Goal: Task Accomplishment & Management: Use online tool/utility

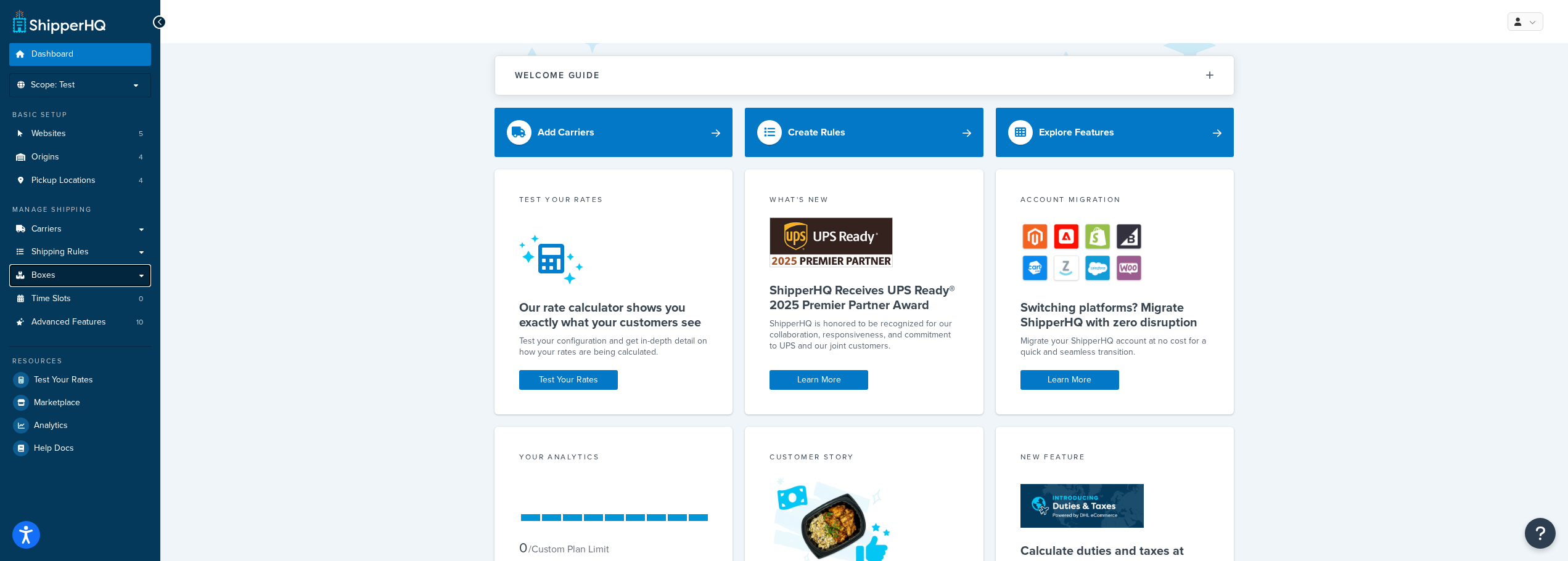
click at [48, 277] on span "Boxes" at bounding box center [43, 276] width 24 height 11
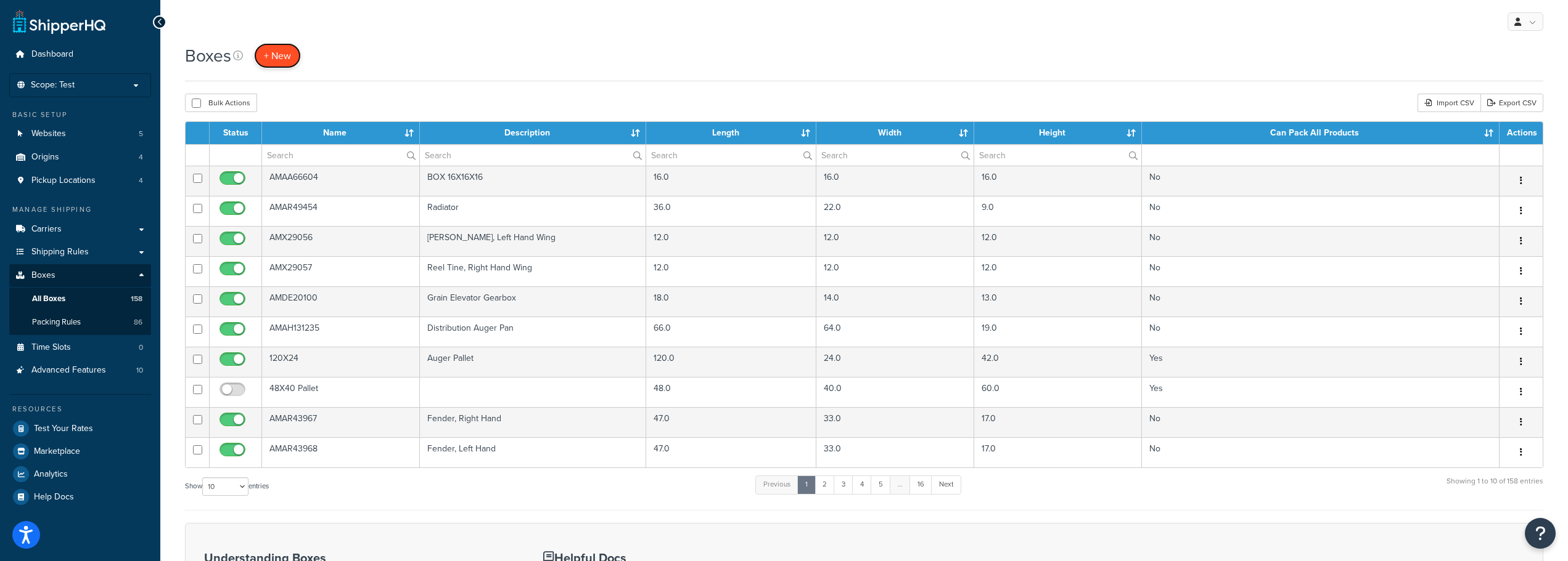
click at [282, 57] on span "+ New" at bounding box center [278, 56] width 27 height 14
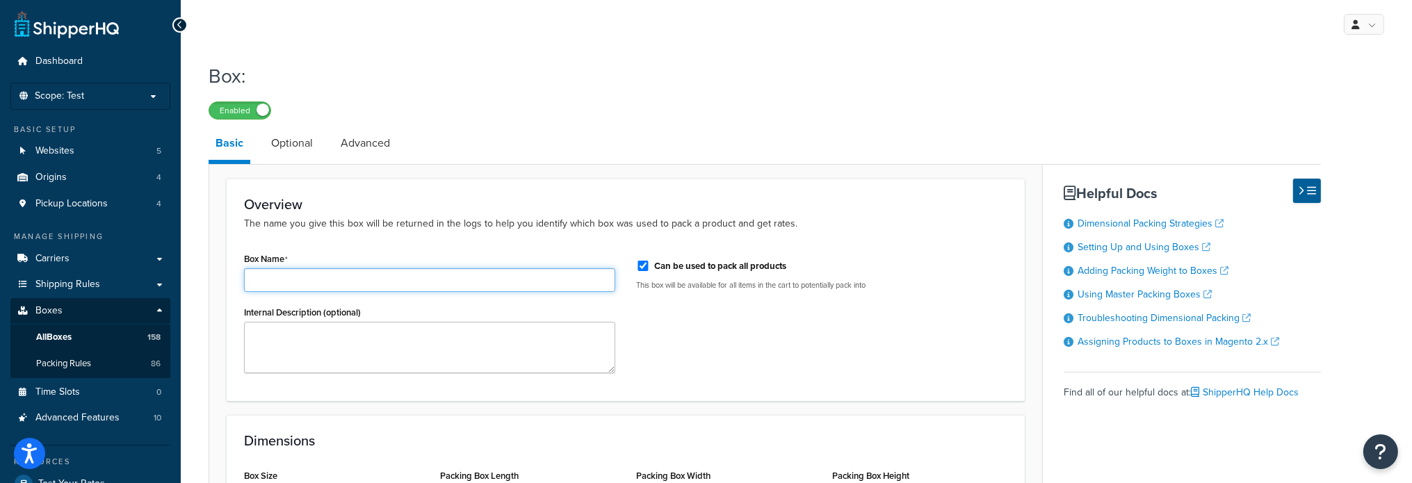
click at [362, 275] on input "Box Name" at bounding box center [429, 280] width 371 height 24
paste input "AMAH140713"
type input "AMAH140713"
click at [645, 264] on input "Can be used to pack all products" at bounding box center [643, 266] width 14 height 10
checkbox input "false"
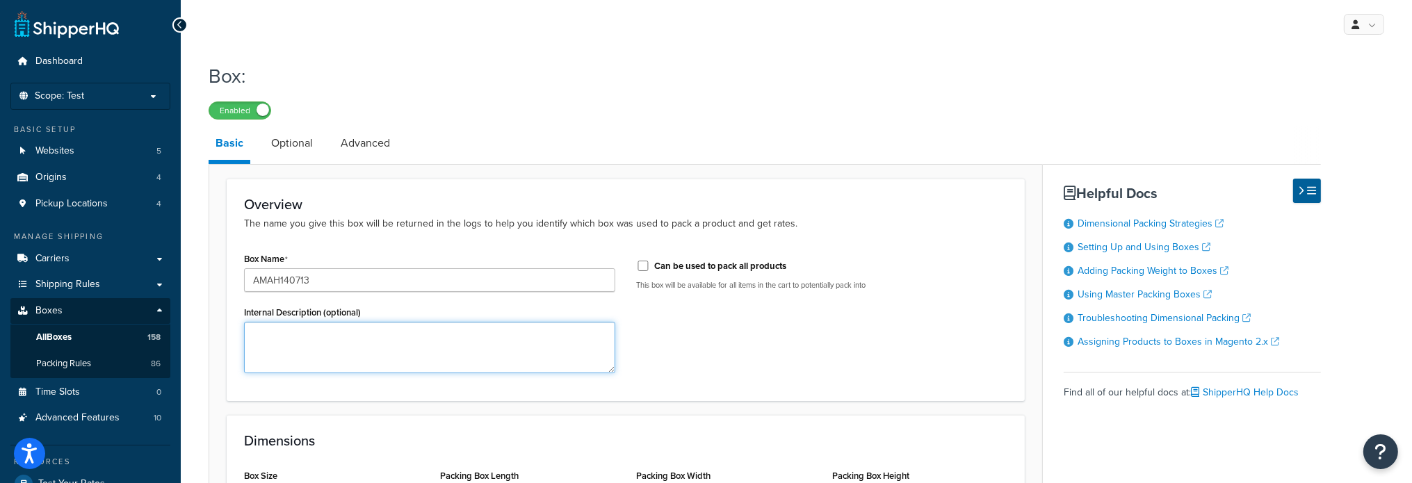
click at [351, 343] on textarea "Internal Description (optional)" at bounding box center [429, 347] width 371 height 51
paste textarea "Sump Housing"
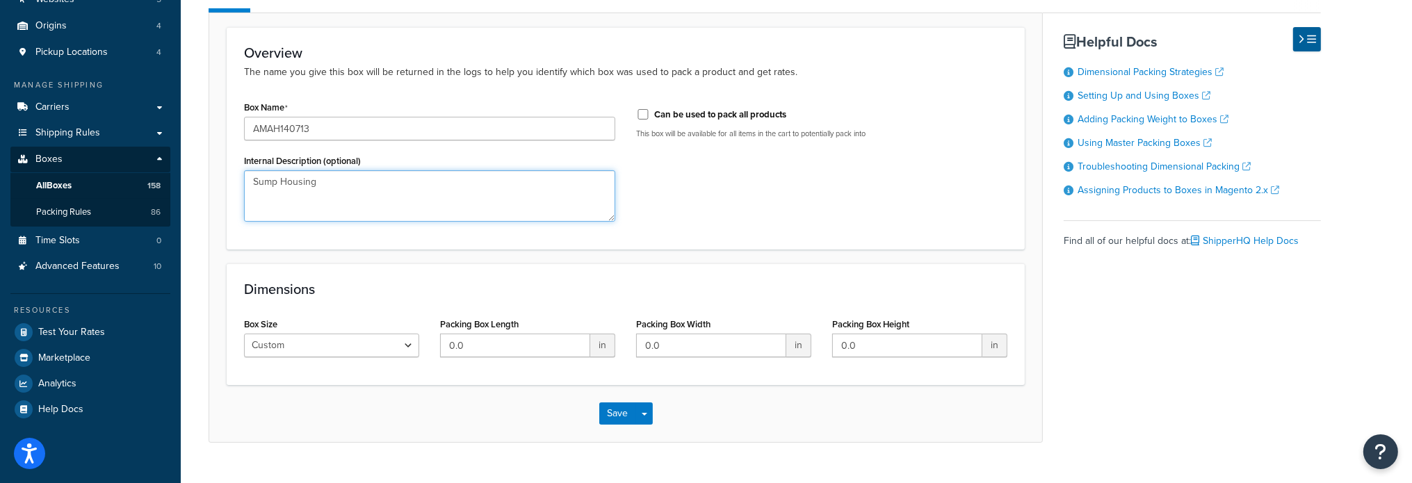
scroll to position [179, 0]
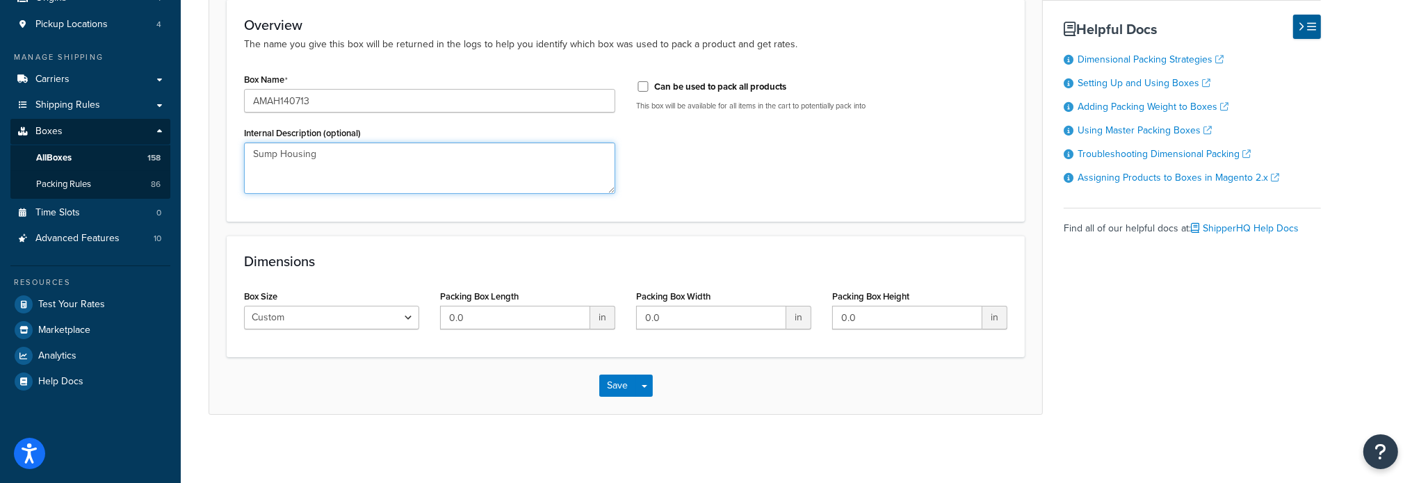
type textarea "Sump Housing"
click at [497, 318] on input "0.0" at bounding box center [515, 318] width 150 height 24
type input "36"
type input "25"
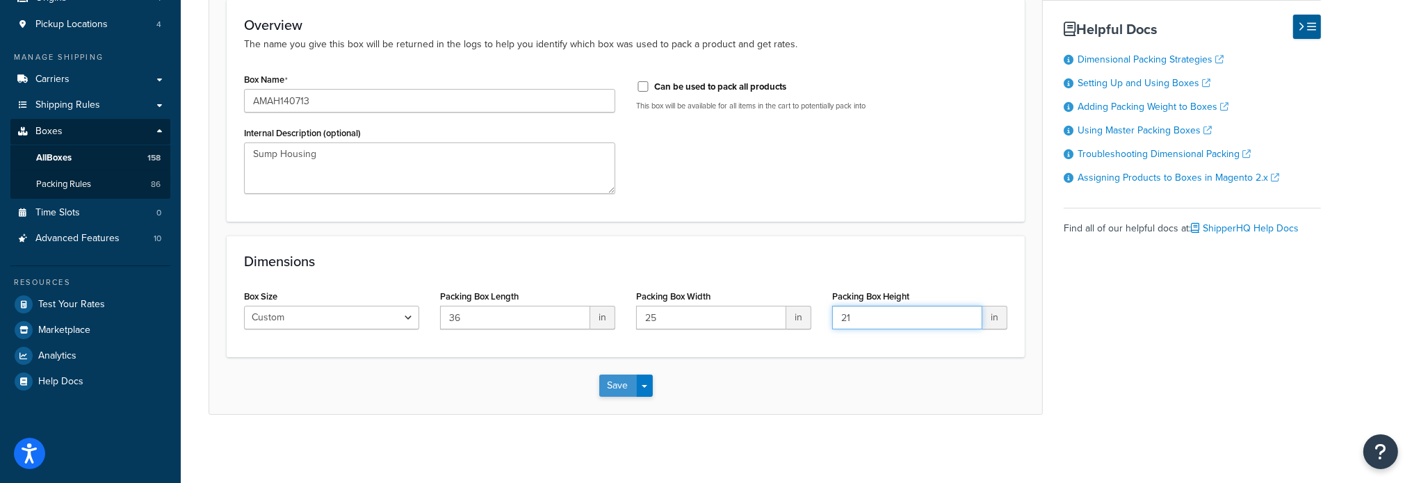
type input "21"
click at [609, 382] on button "Save" at bounding box center [618, 386] width 38 height 22
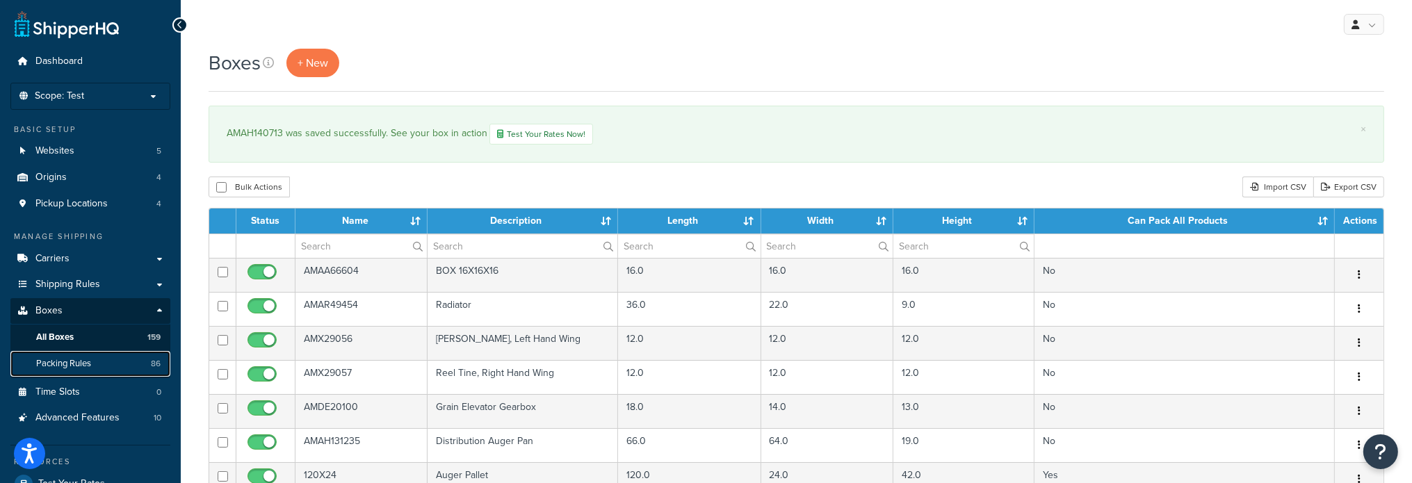
click at [77, 360] on span "Packing Rules" at bounding box center [63, 364] width 55 height 12
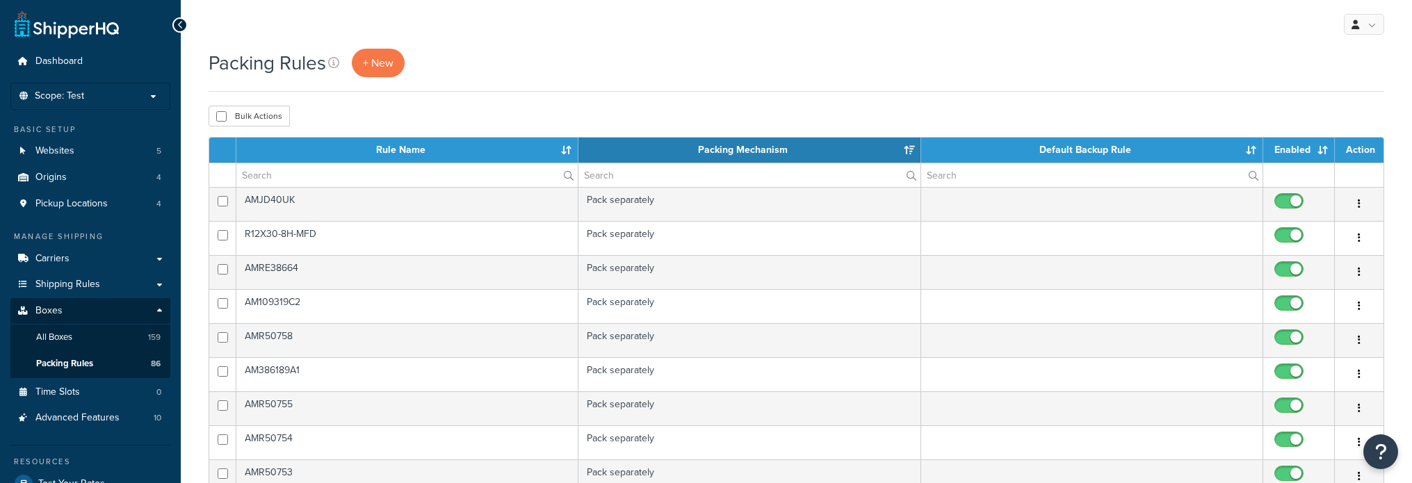
select select "15"
click at [387, 51] on link "+ New" at bounding box center [378, 63] width 53 height 29
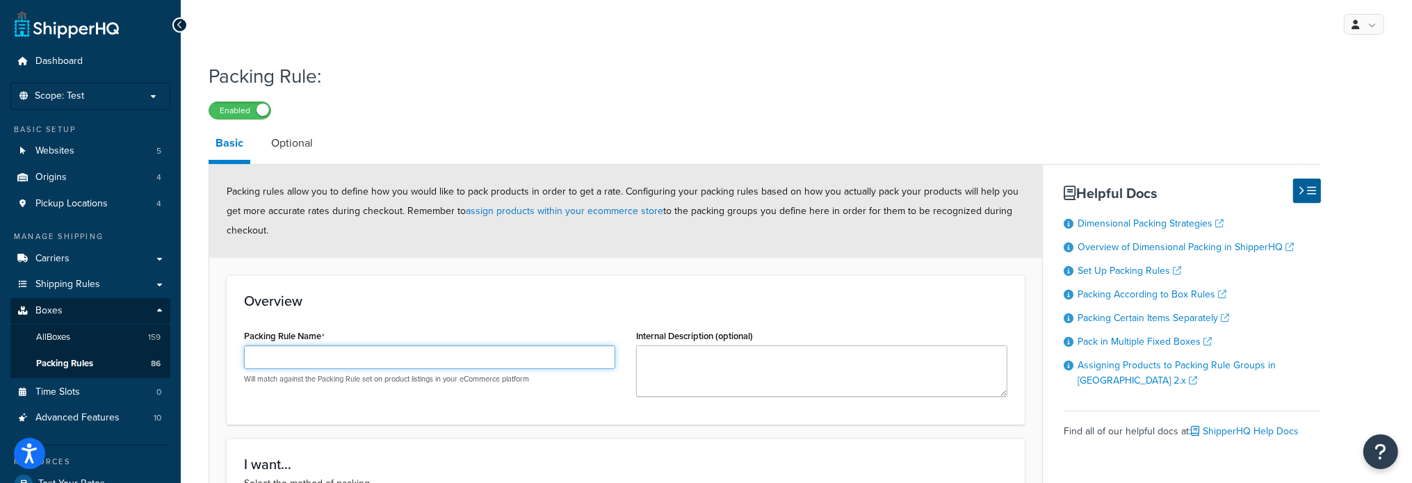
click at [359, 364] on input "Packing Rule Name" at bounding box center [429, 358] width 371 height 24
paste input "AMAH140713"
type input "AMAH140713"
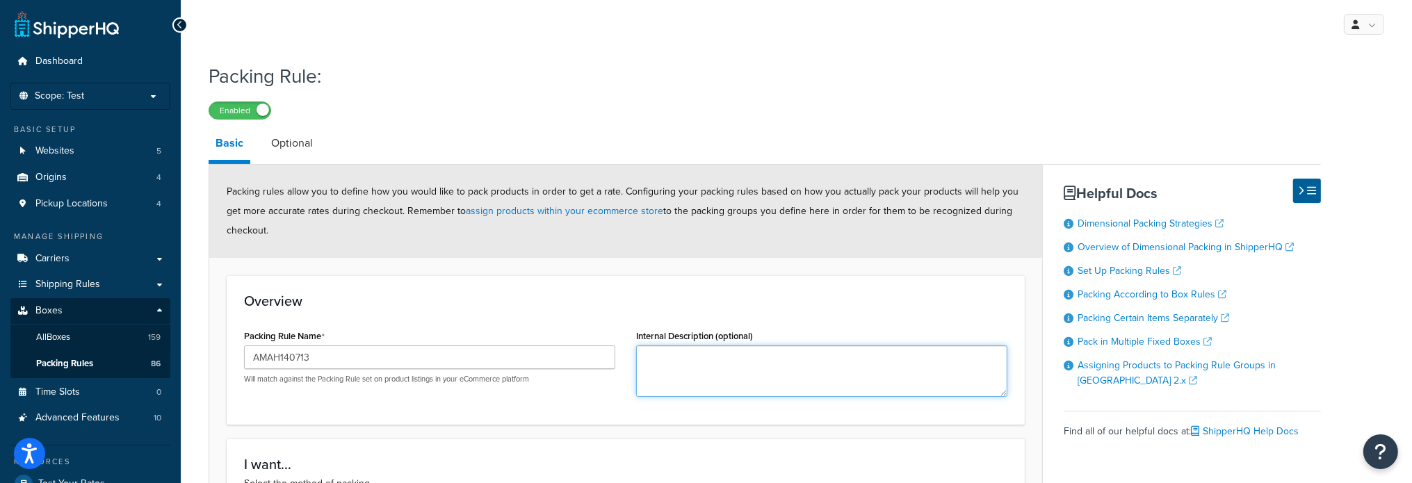
click at [665, 355] on textarea "Internal Description (optional)" at bounding box center [821, 371] width 371 height 51
paste textarea "Sump Housing"
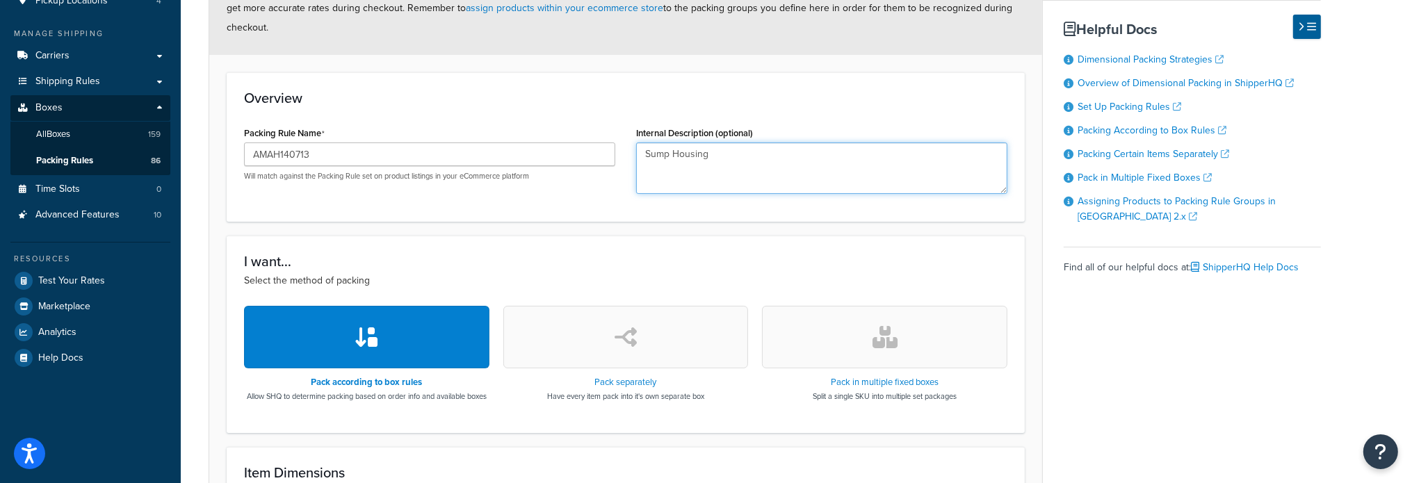
scroll to position [209, 0]
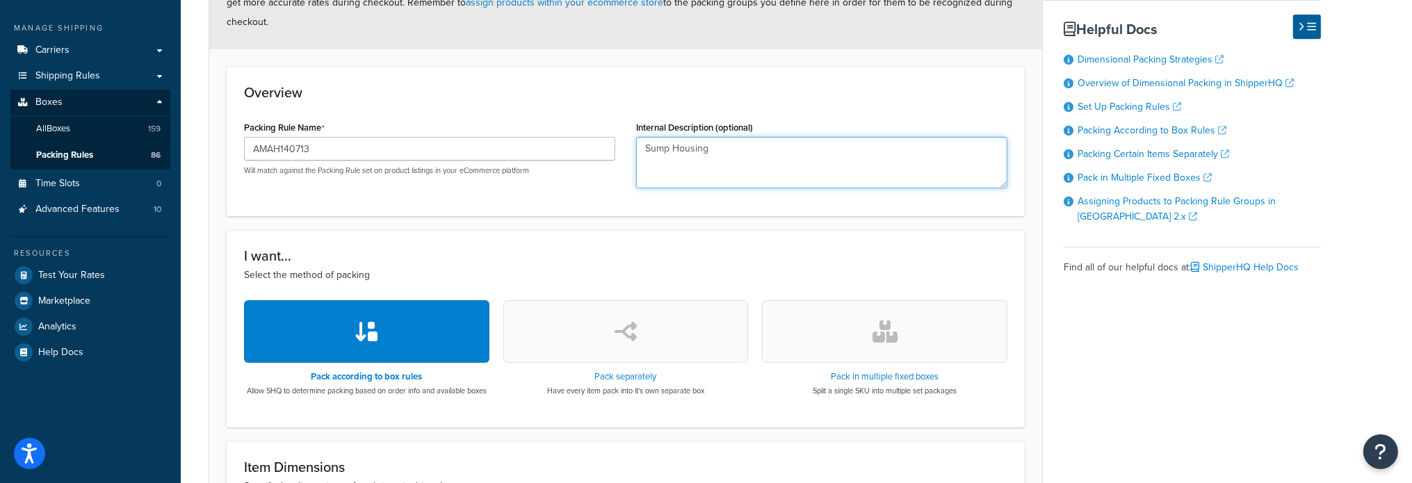
type textarea "Sump Housing"
click at [641, 344] on button "button" at bounding box center [625, 331] width 245 height 63
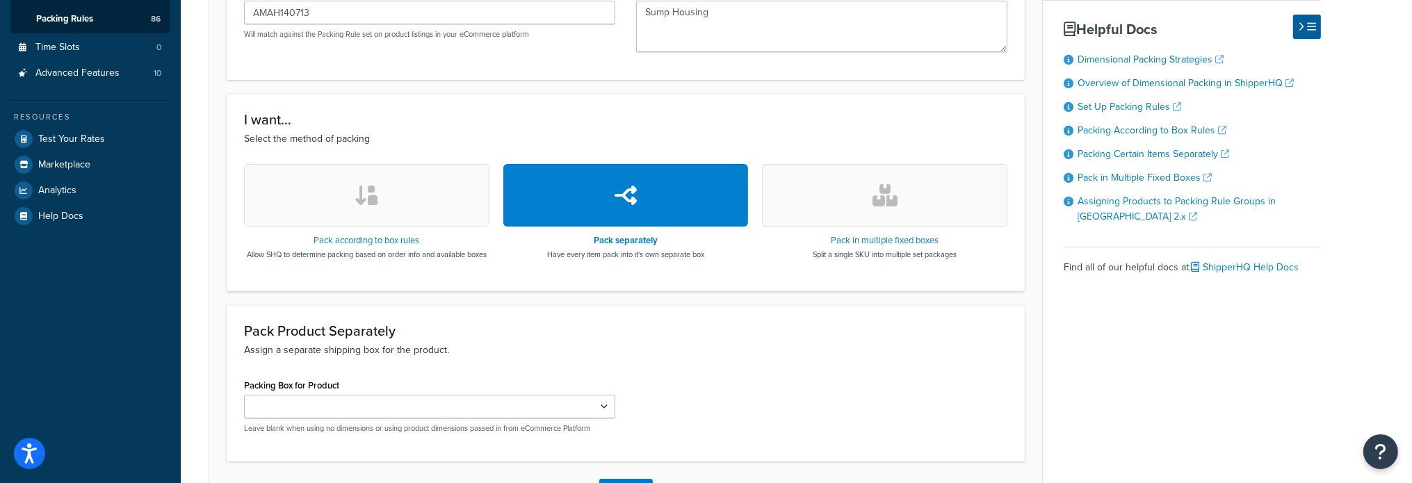
scroll to position [460, 0]
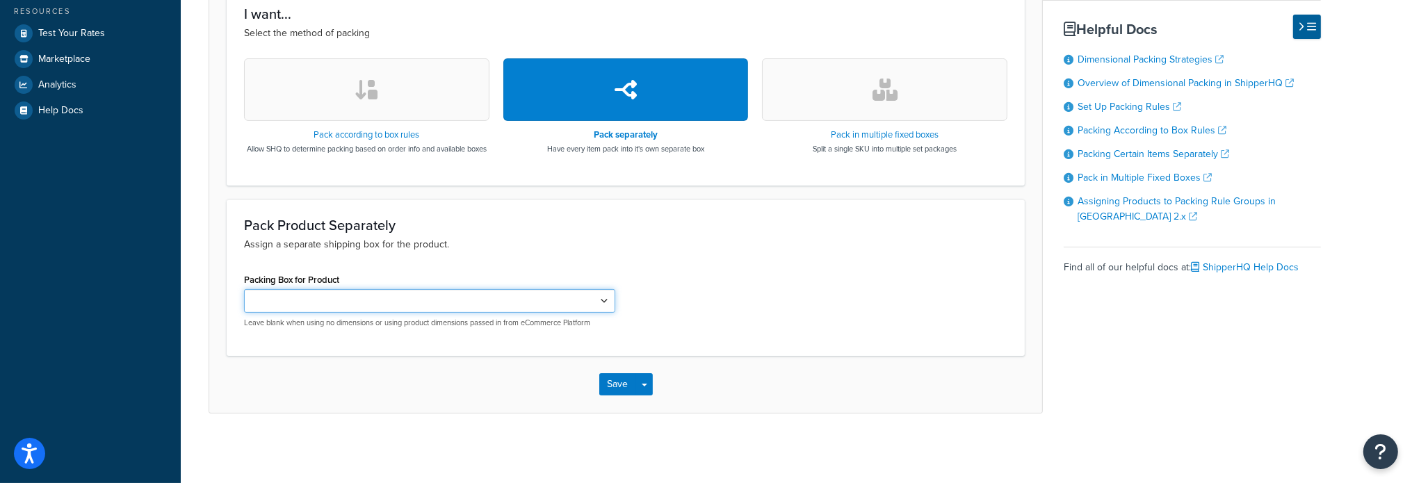
click at [601, 302] on select "AMAA66604 AMAR49454 AMX29056 AMX29057 AMDE20100 AMAH131235 AMAR43967 AMAR43968 …" at bounding box center [429, 301] width 371 height 24
select select "737437"
click at [244, 289] on select "AMAA66604 AMAR49454 AMX29056 AMX29057 AMDE20100 AMAH131235 AMAR43967 AMAR43968 …" at bounding box center [429, 301] width 371 height 24
click at [626, 385] on button "Save" at bounding box center [618, 384] width 38 height 22
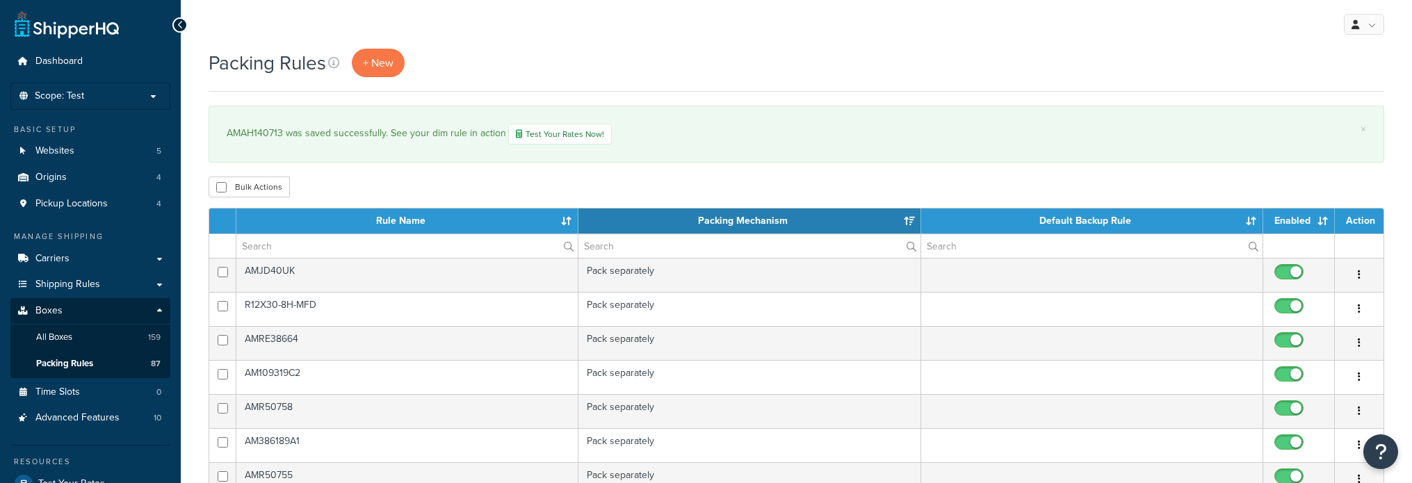
select select "15"
